Goal: Find specific page/section: Find specific page/section

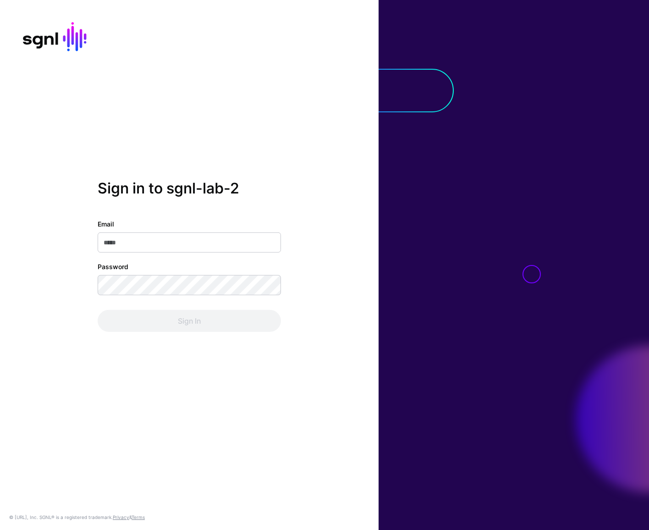
click at [186, 233] on input "Email" at bounding box center [189, 242] width 183 height 20
type input "**********"
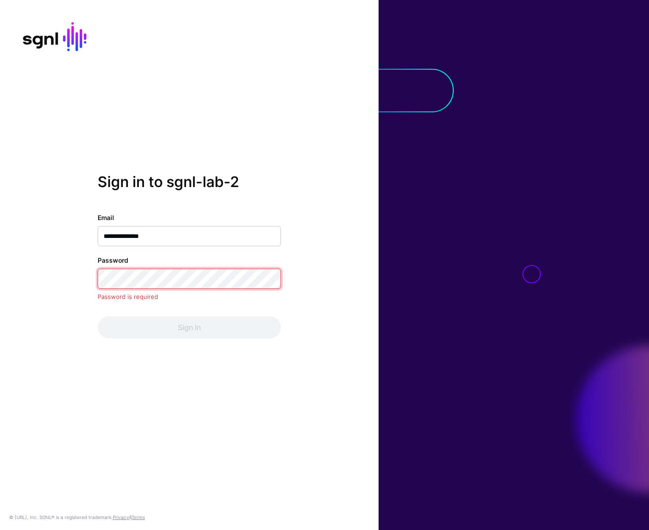
click at [0, 529] on com-1password-button at bounding box center [0, 530] width 0 height 0
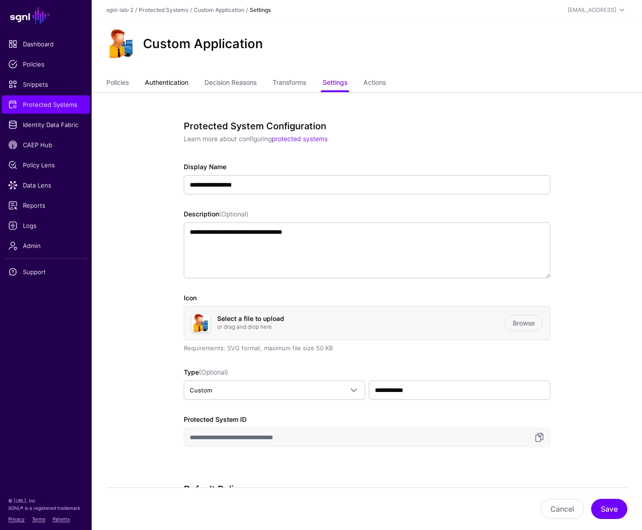
click at [158, 87] on link "Authentication" at bounding box center [167, 83] width 44 height 17
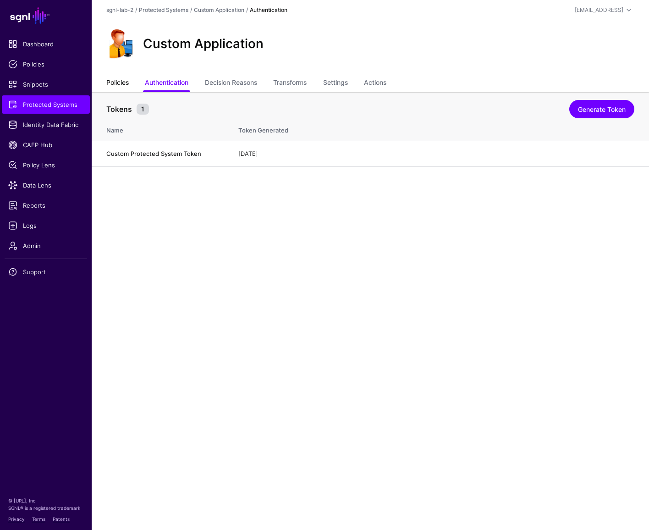
click at [125, 84] on link "Policies" at bounding box center [117, 83] width 22 height 17
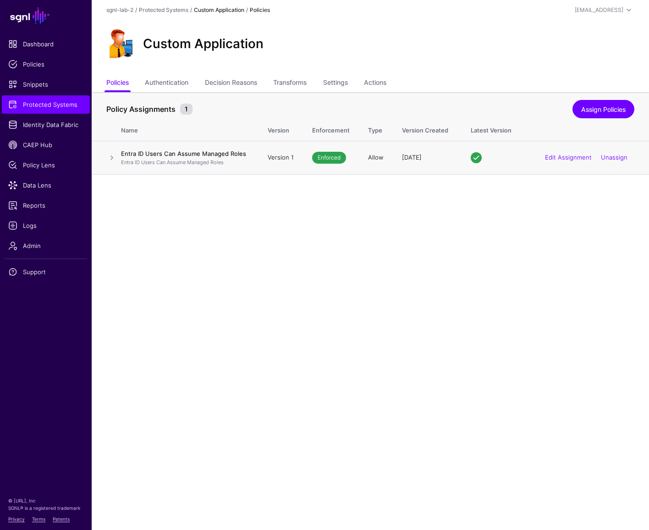
click at [117, 158] on td at bounding box center [106, 158] width 29 height 34
click at [106, 160] on link at bounding box center [111, 157] width 11 height 11
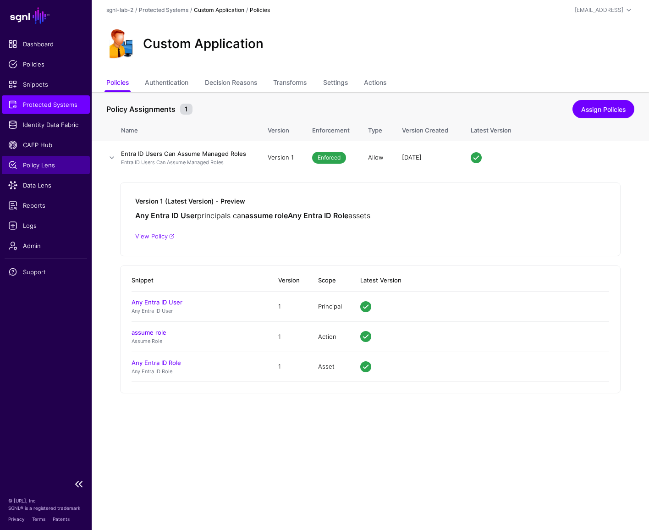
click at [49, 164] on span "Policy Lens" at bounding box center [45, 164] width 75 height 9
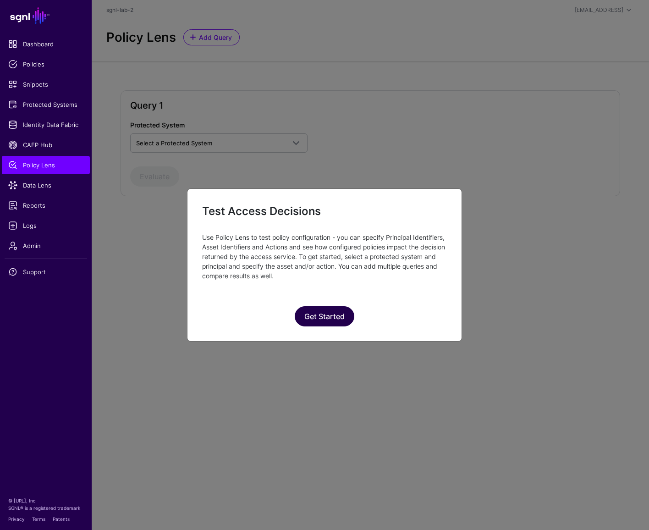
click at [336, 320] on button "Get Started" at bounding box center [325, 316] width 60 height 20
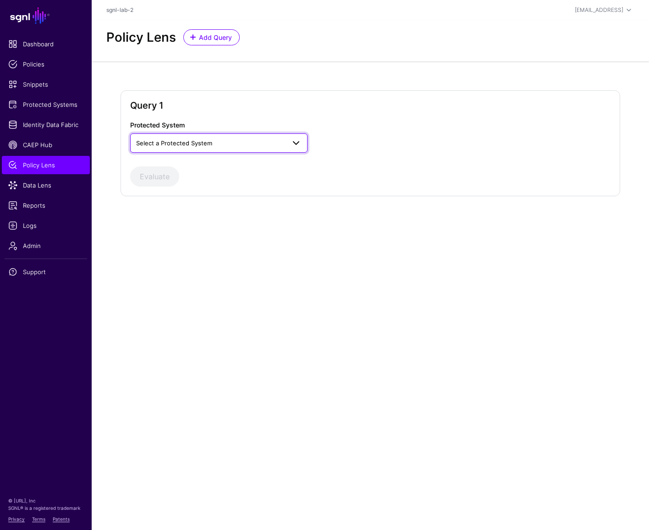
click at [215, 145] on span "Select a Protected System" at bounding box center [210, 143] width 149 height 10
click at [250, 295] on main "SGNL Dashboard Policies Snippets Protected Systems Identity Data Fabric CAEP Hu…" at bounding box center [324, 265] width 649 height 530
click at [28, 69] on link "Policies" at bounding box center [46, 64] width 88 height 18
